Goal: Transaction & Acquisition: Purchase product/service

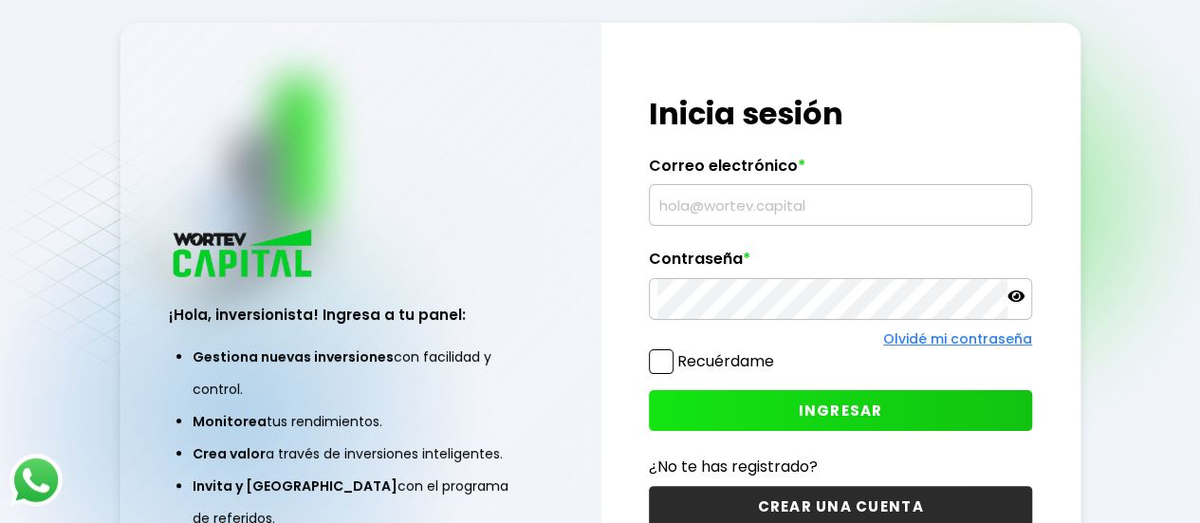
type input "[EMAIL_ADDRESS][DOMAIN_NAME]"
click at [787, 407] on button "INGRESAR" at bounding box center [840, 410] width 383 height 41
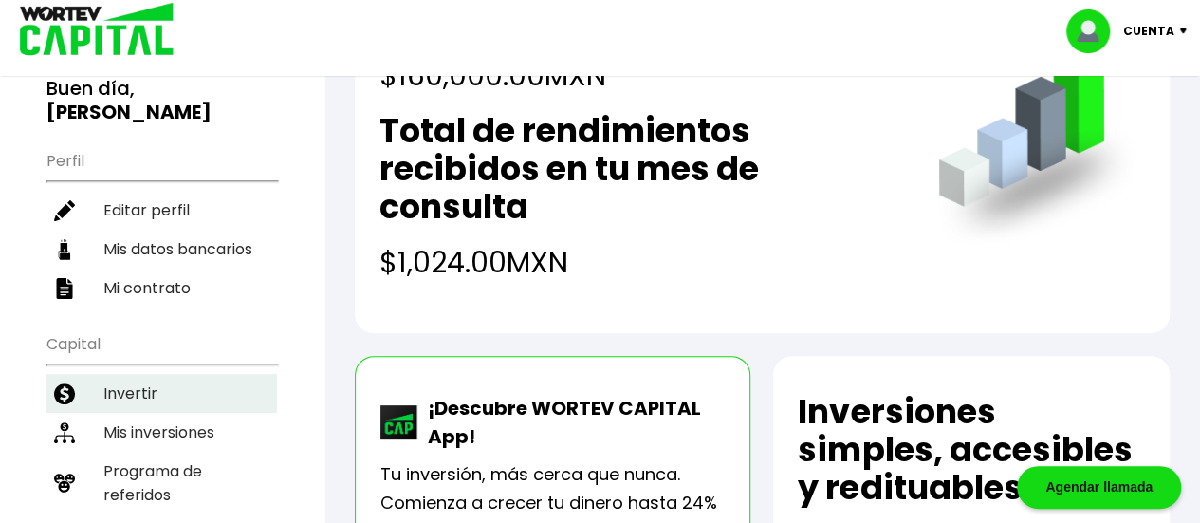
scroll to position [190, 0]
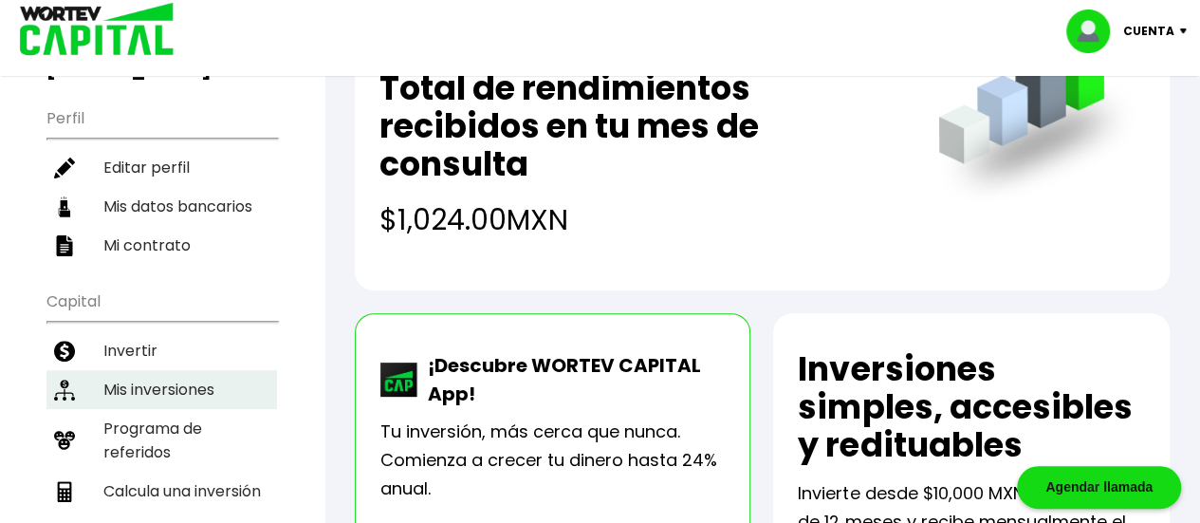
click at [157, 370] on li "Mis inversiones" at bounding box center [161, 389] width 231 height 39
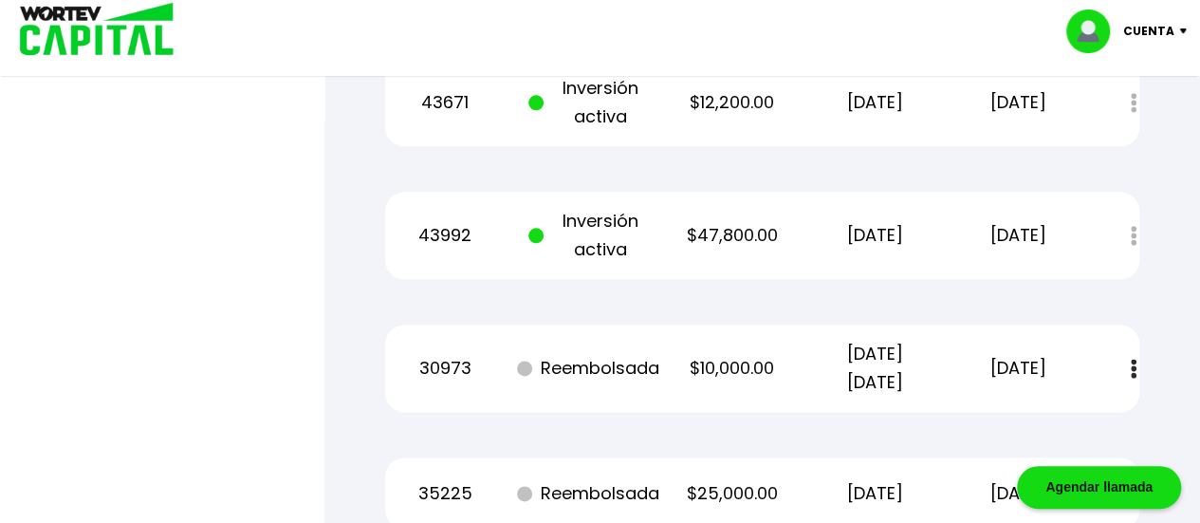
scroll to position [949, 0]
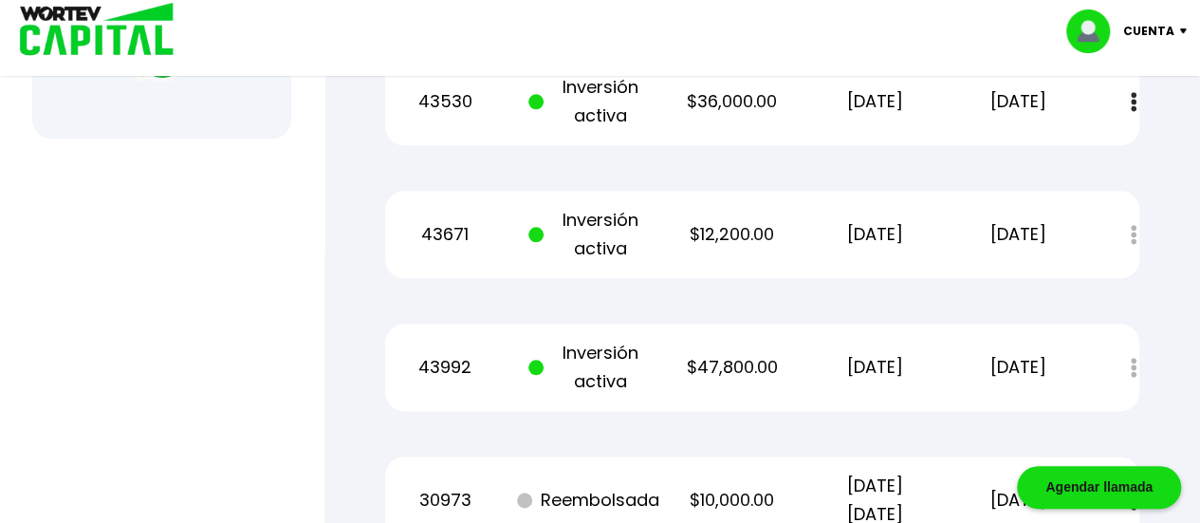
click at [1018, 377] on p "[DATE]" at bounding box center [1018, 367] width 120 height 28
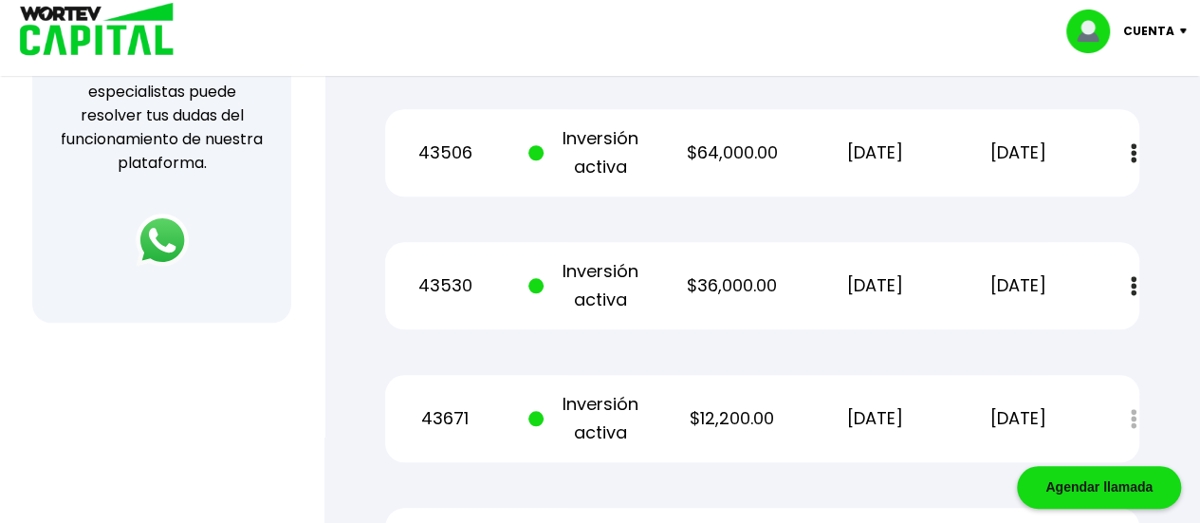
scroll to position [759, 0]
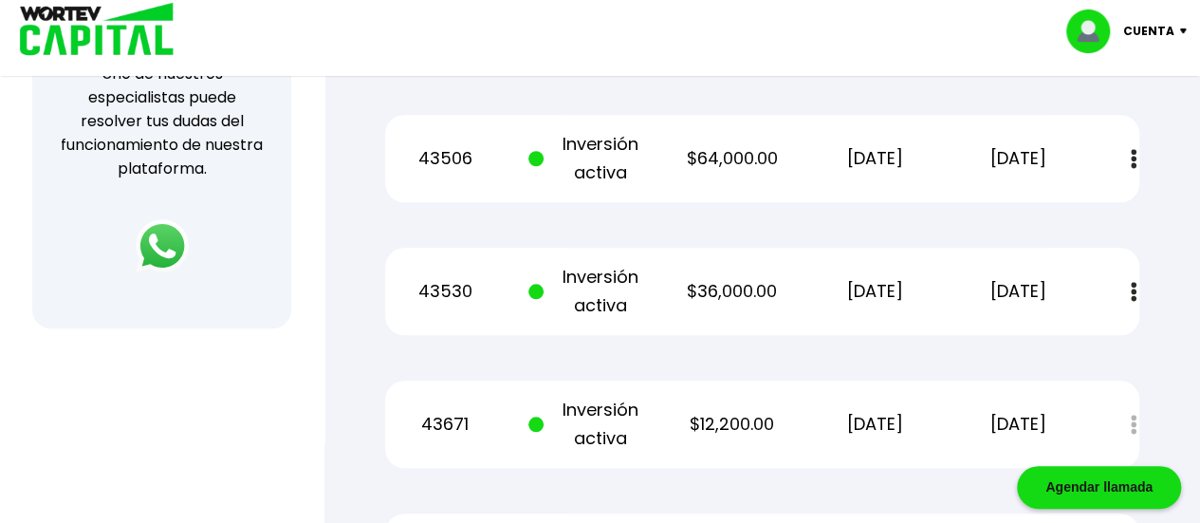
click at [884, 295] on p "[DATE]" at bounding box center [875, 291] width 120 height 28
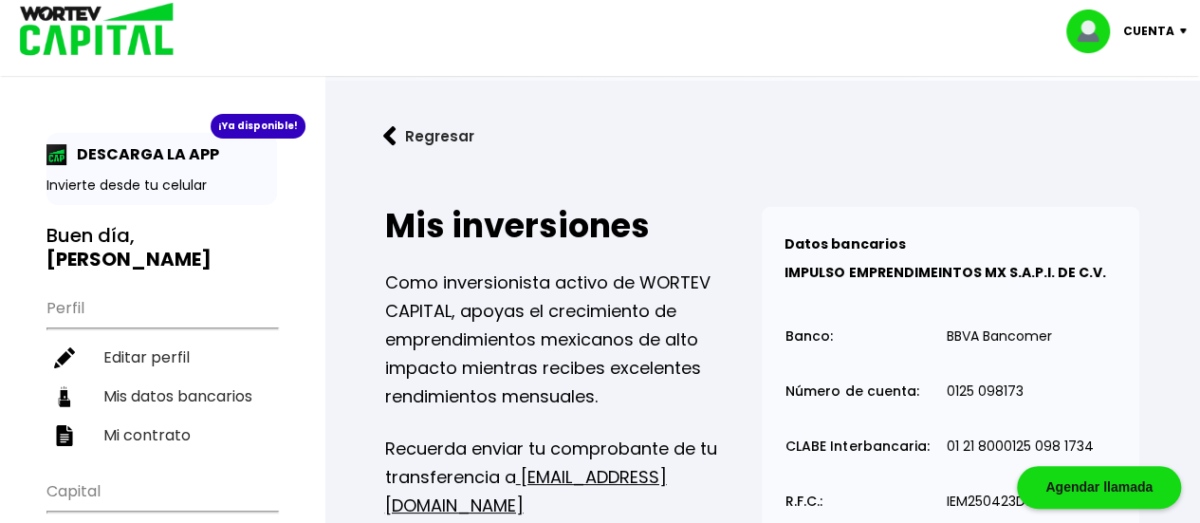
scroll to position [285, 0]
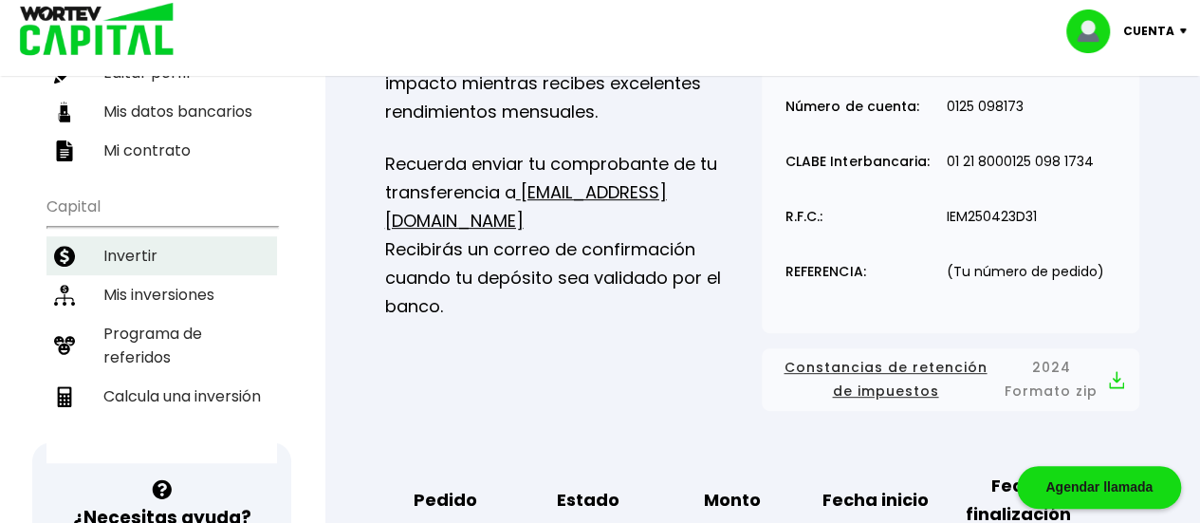
click at [162, 236] on li "Invertir" at bounding box center [161, 255] width 231 height 39
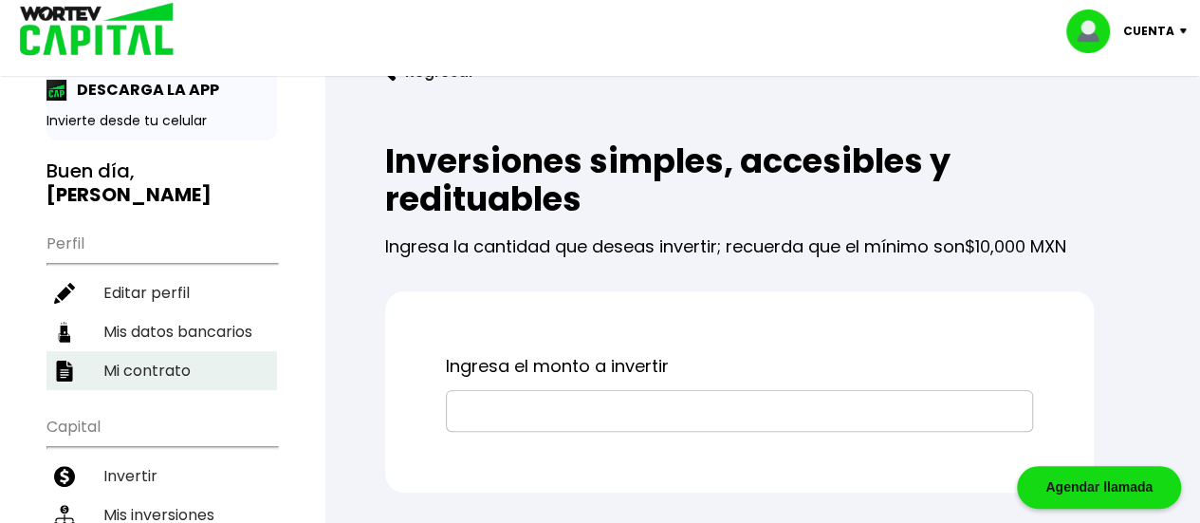
scroll to position [95, 0]
